Goal: Navigation & Orientation: Find specific page/section

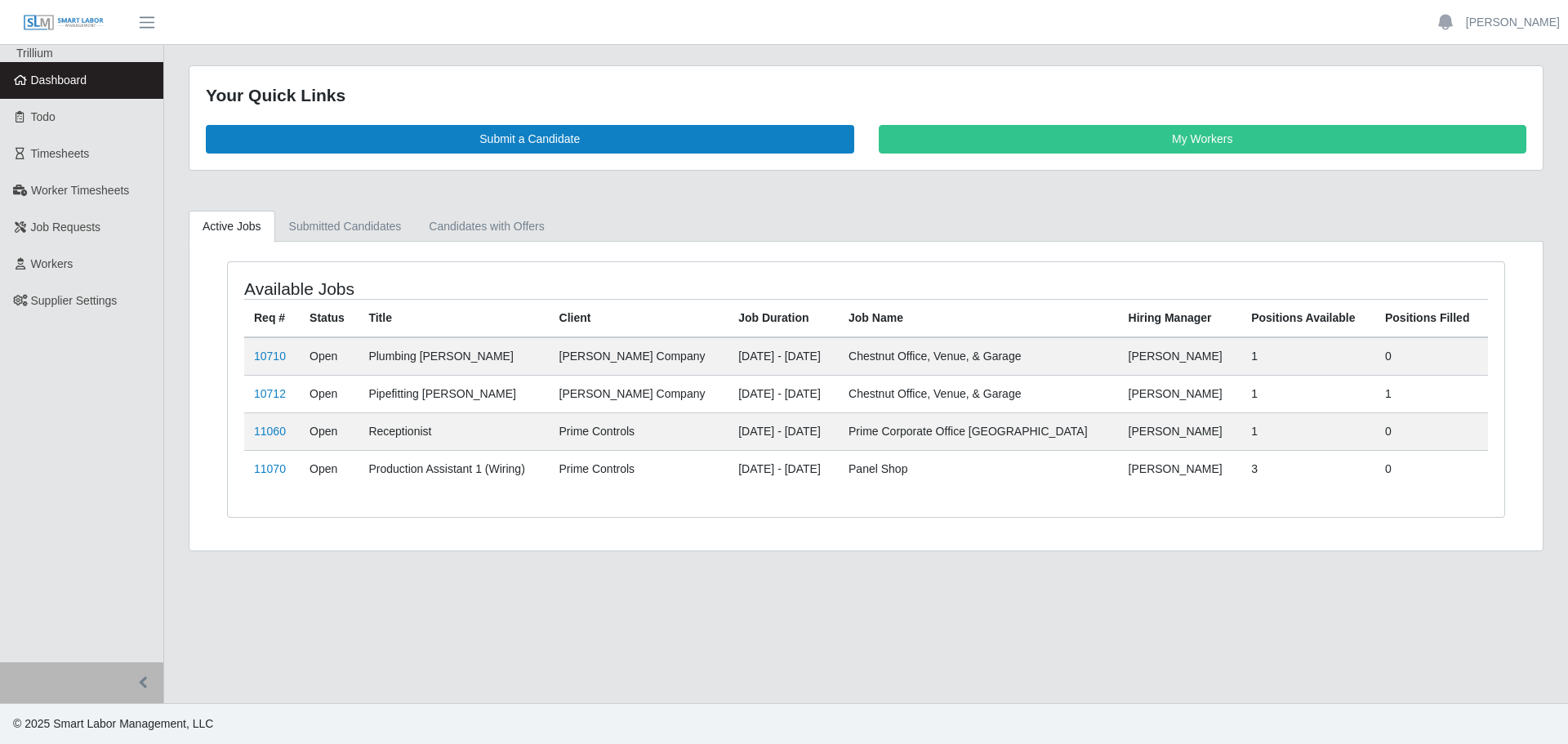
click at [53, 79] on span "Dashboard" at bounding box center [59, 80] width 56 height 13
click at [58, 260] on span "Workers" at bounding box center [52, 263] width 43 height 13
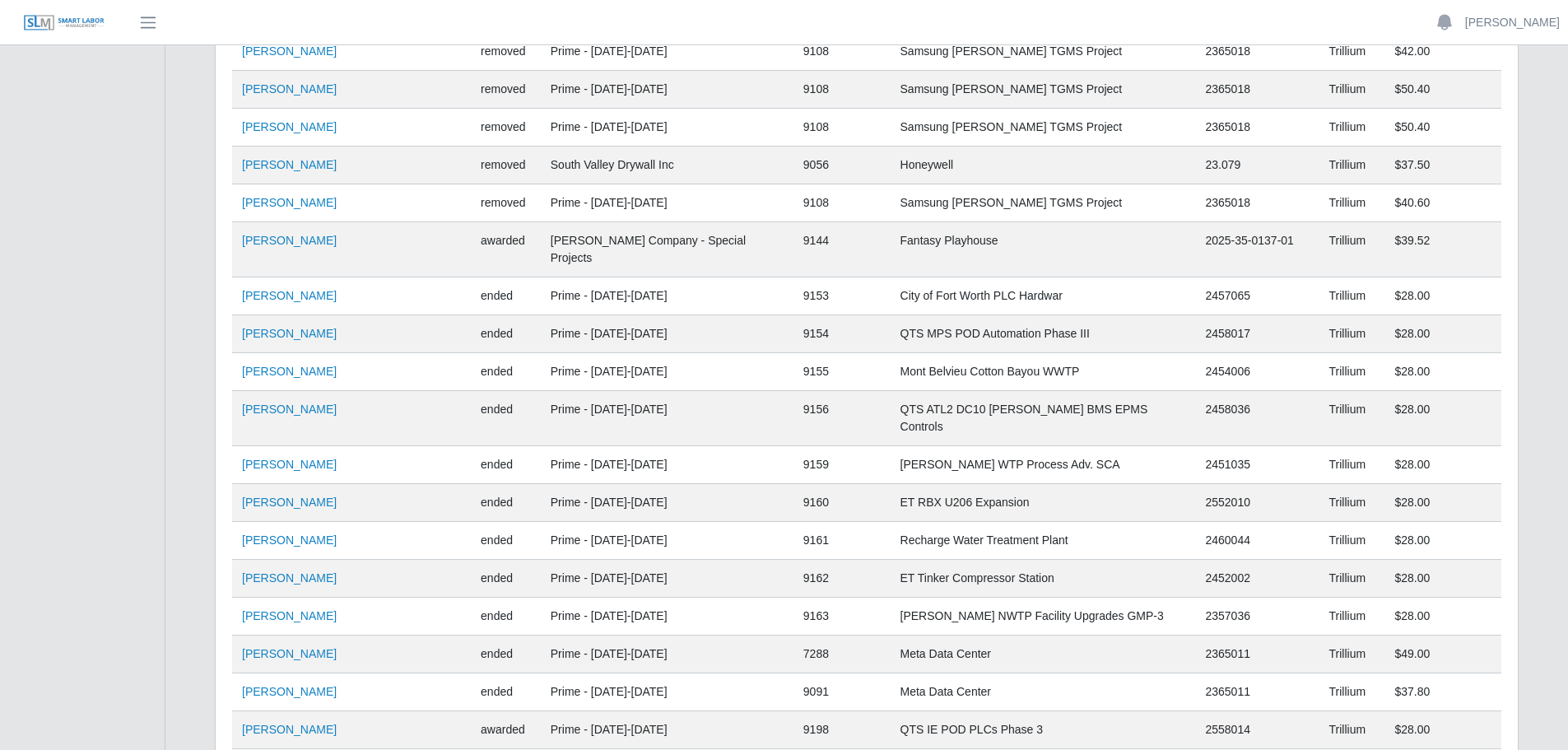
scroll to position [15982, 0]
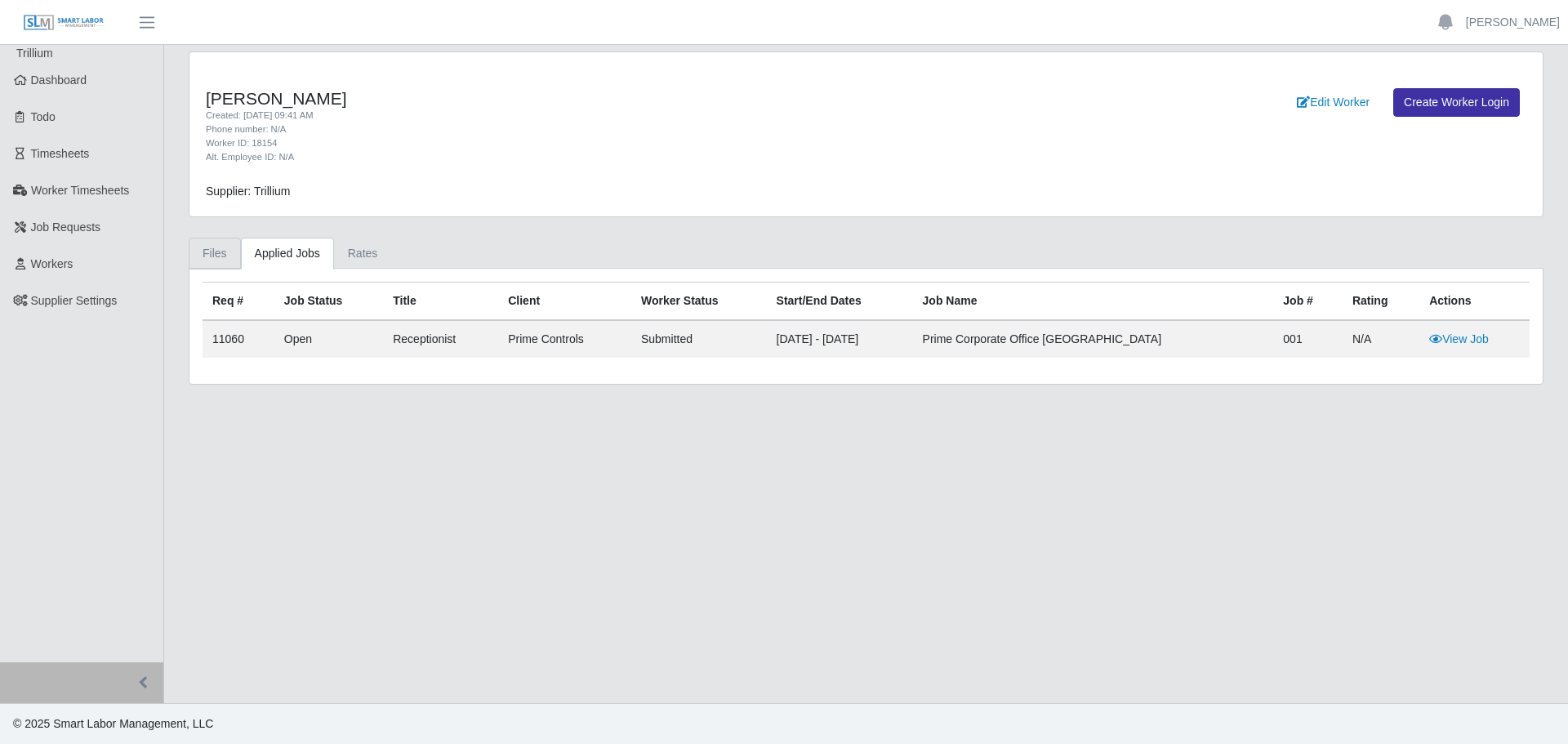
click at [219, 255] on link "Files" at bounding box center [215, 254] width 52 height 31
